Goal: Find specific page/section: Find specific page/section

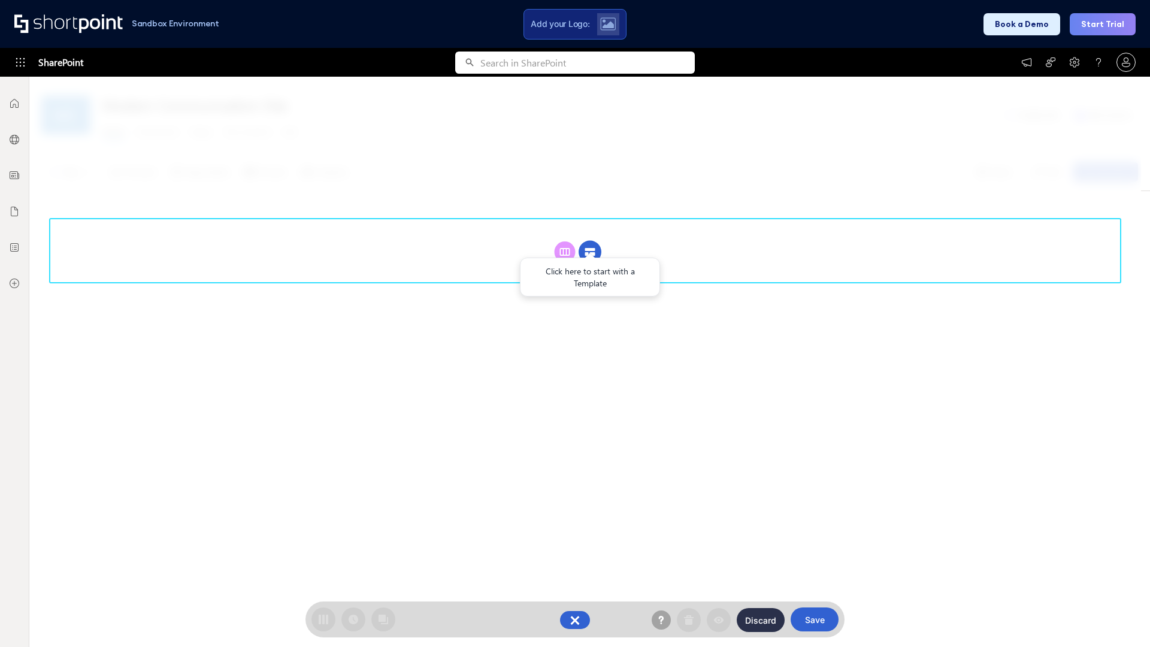
click at [590, 252] on circle at bounding box center [590, 252] width 23 height 23
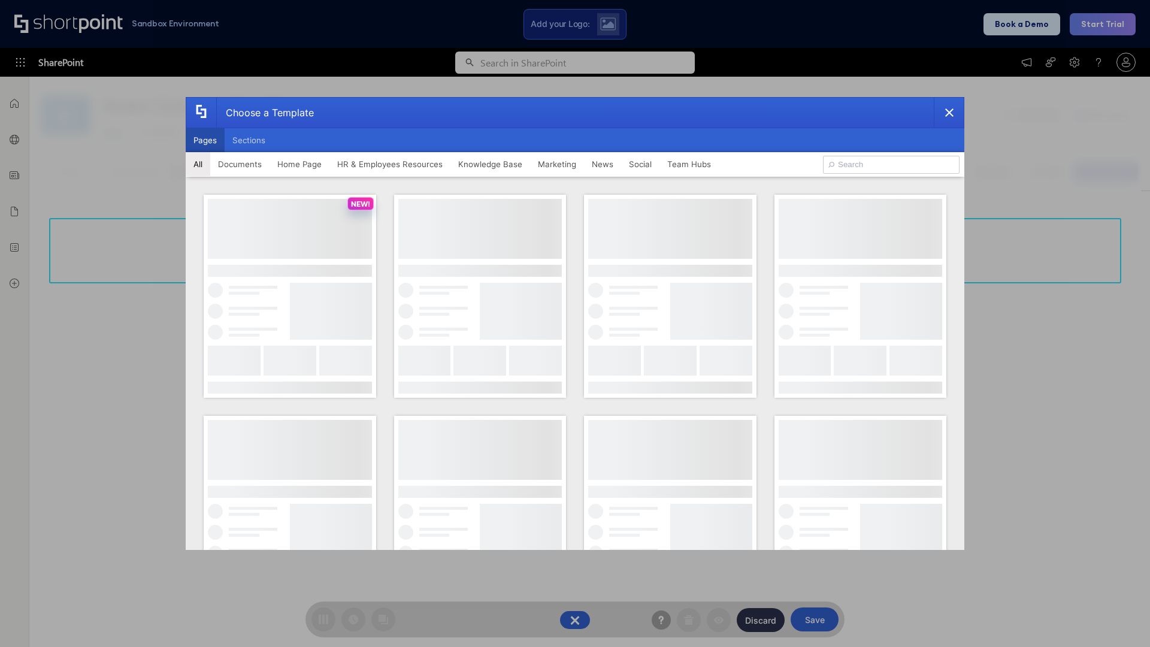
click at [205, 140] on button "Pages" at bounding box center [205, 140] width 39 height 24
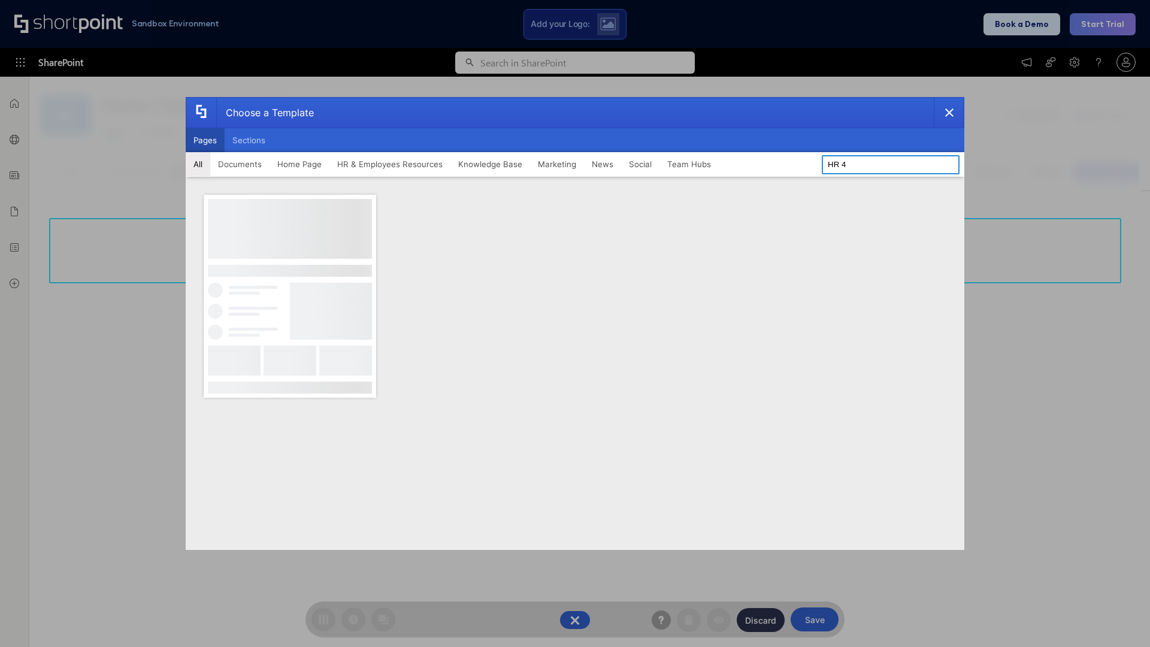
type input "HR 4"
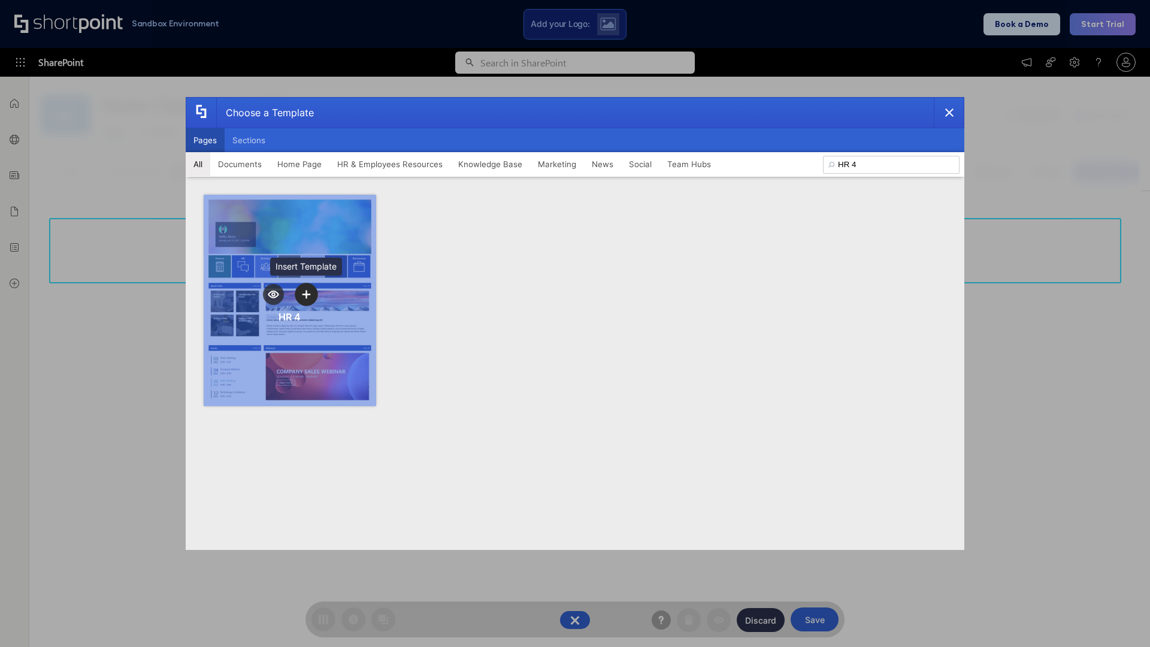
click at [306, 294] on icon "template selector" at bounding box center [306, 294] width 8 height 8
